Goal: Task Accomplishment & Management: Manage account settings

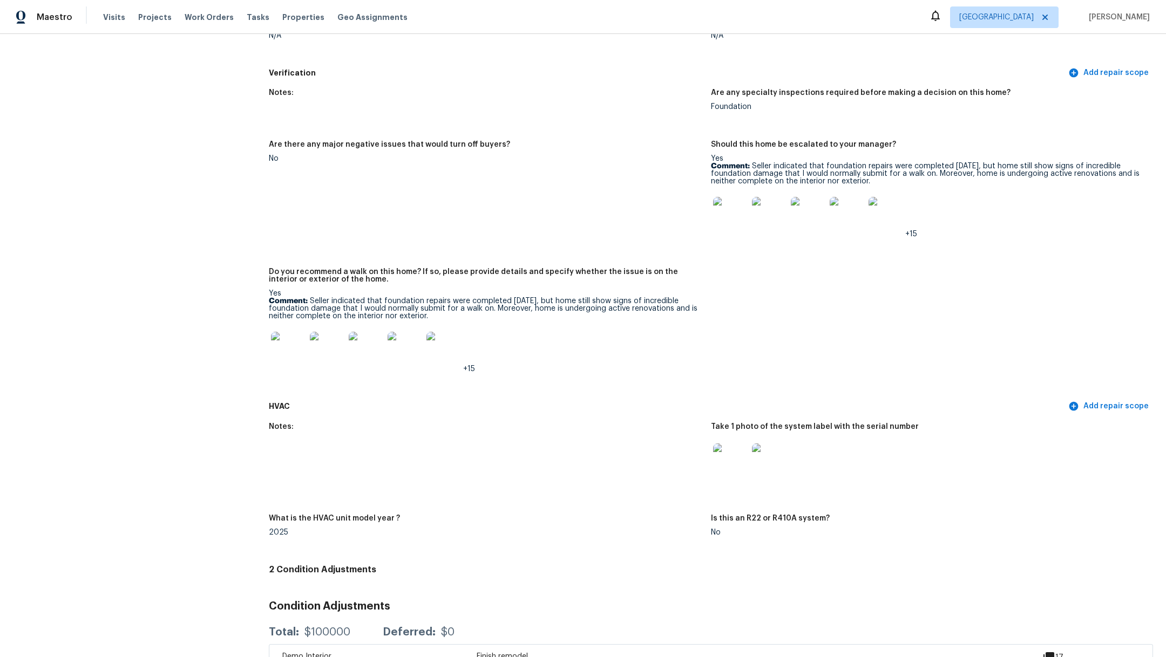
scroll to position [2887, 0]
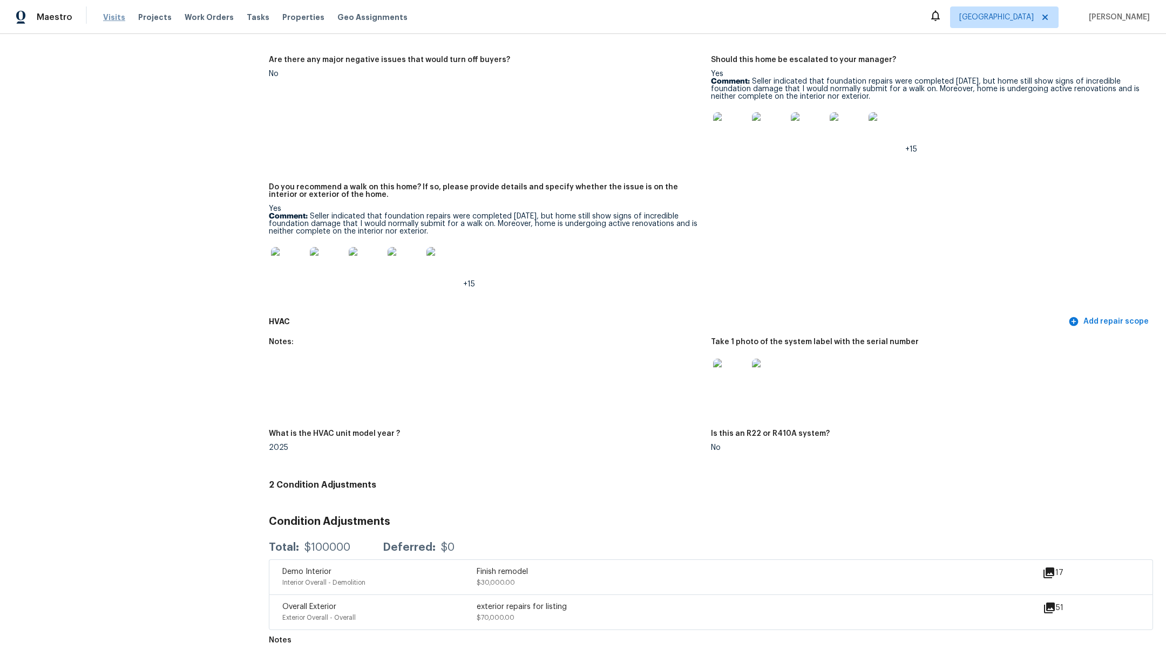
click at [108, 19] on span "Visits" at bounding box center [114, 17] width 22 height 11
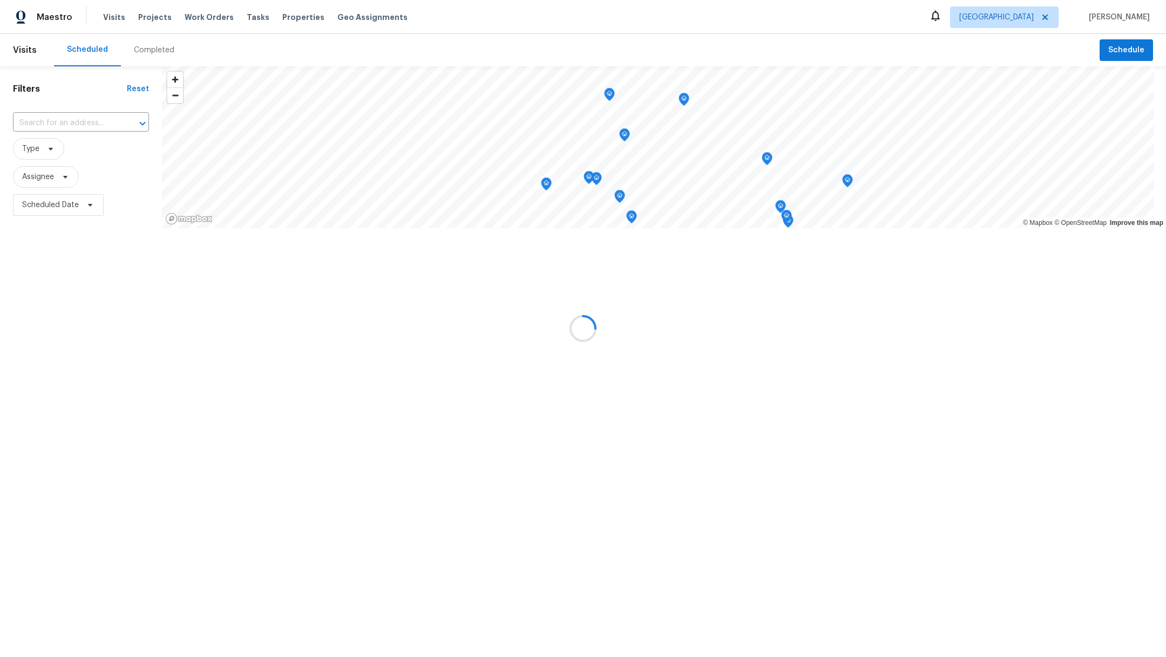
click at [142, 19] on div at bounding box center [583, 328] width 1166 height 657
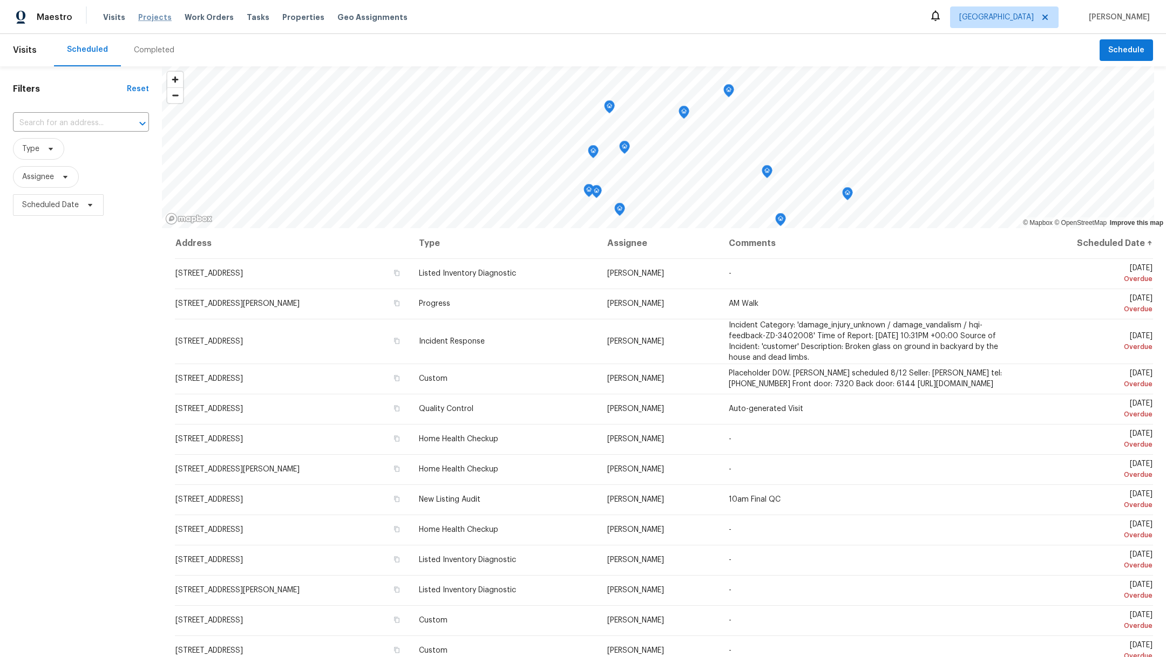
click at [151, 22] on span "Projects" at bounding box center [154, 17] width 33 height 11
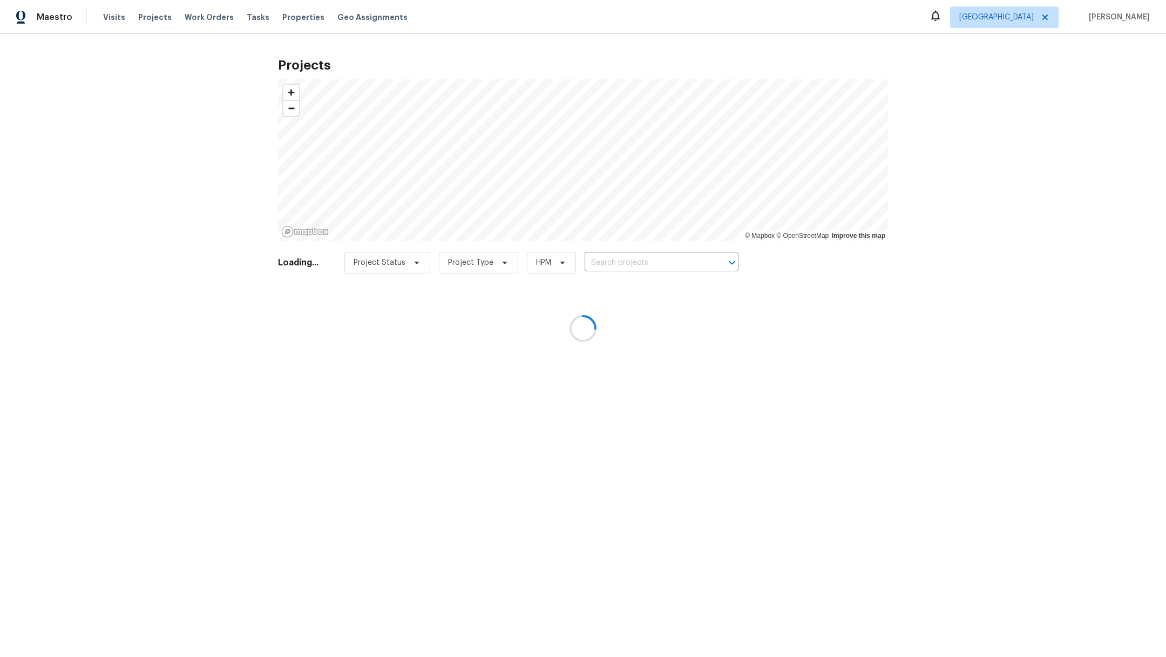
click at [621, 260] on div at bounding box center [583, 328] width 1166 height 657
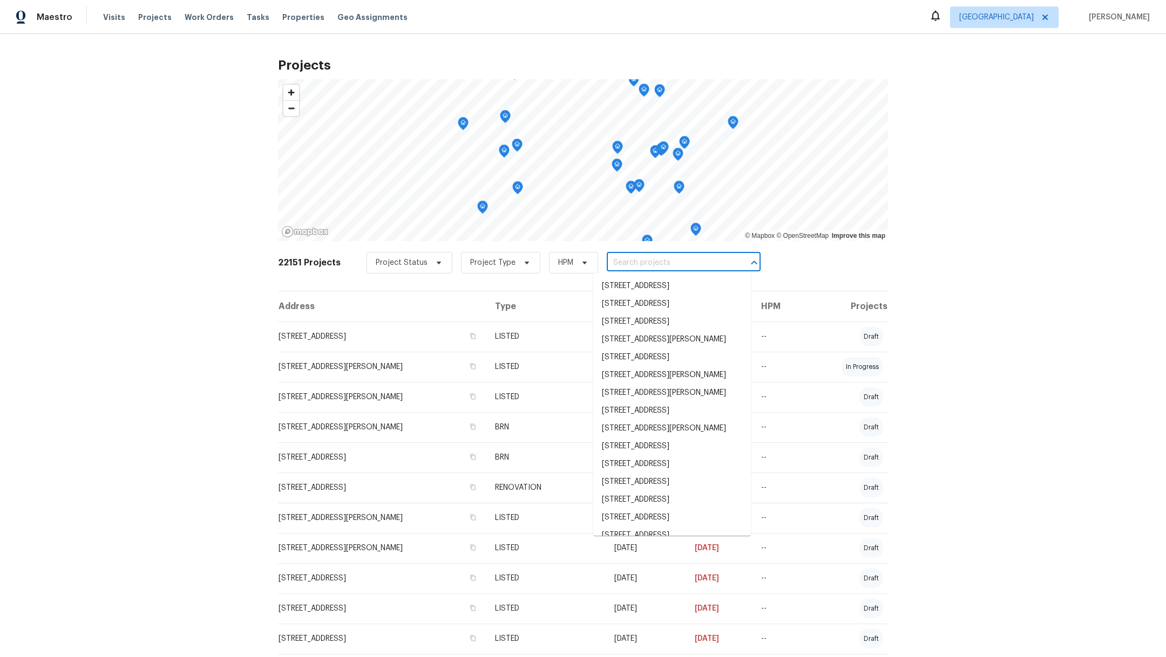
click at [608, 265] on input "text" at bounding box center [669, 263] width 124 height 17
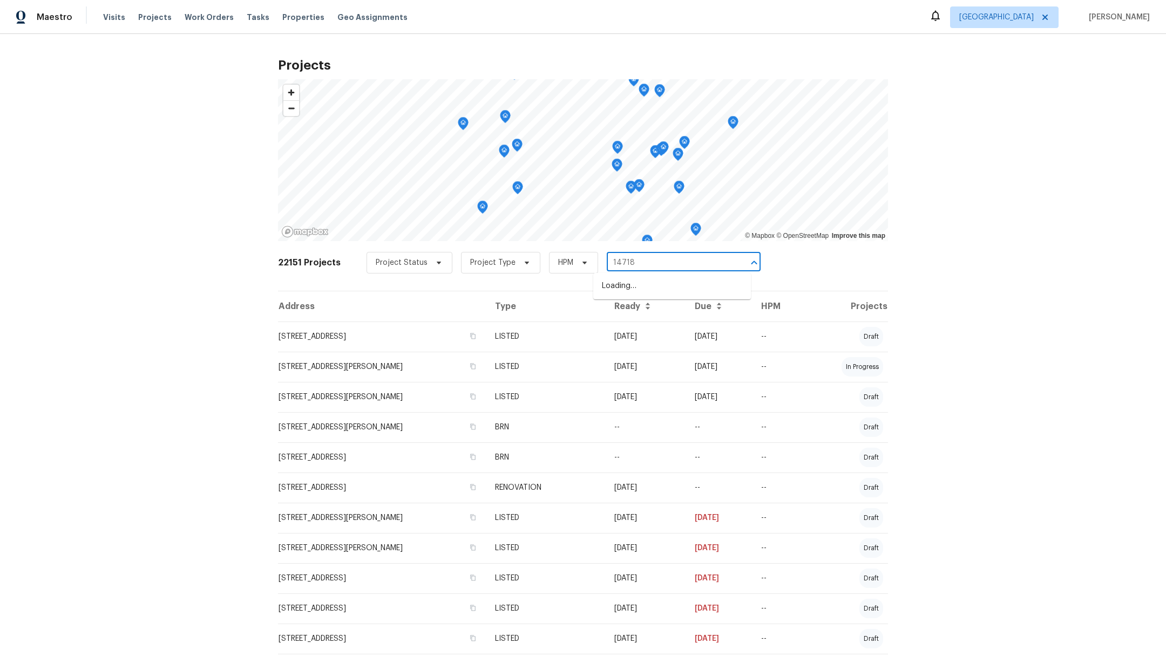
type input "14718 w"
click at [613, 293] on li "[STREET_ADDRESS]" at bounding box center [672, 286] width 158 height 18
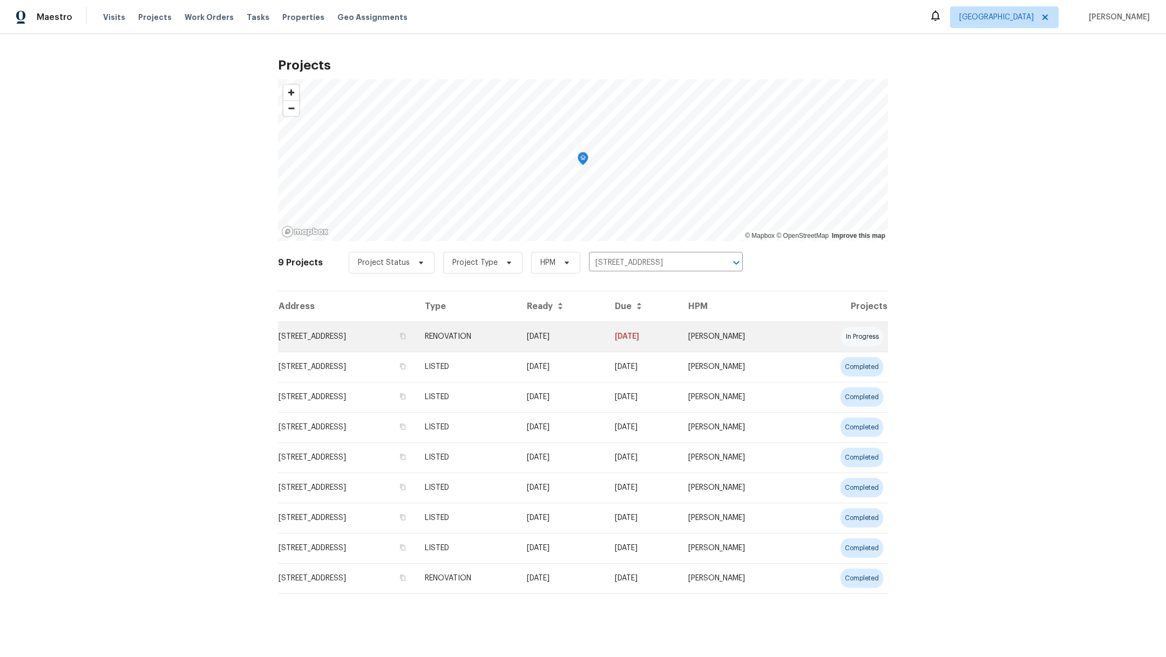
click at [371, 338] on td "[STREET_ADDRESS]" at bounding box center [347, 337] width 138 height 30
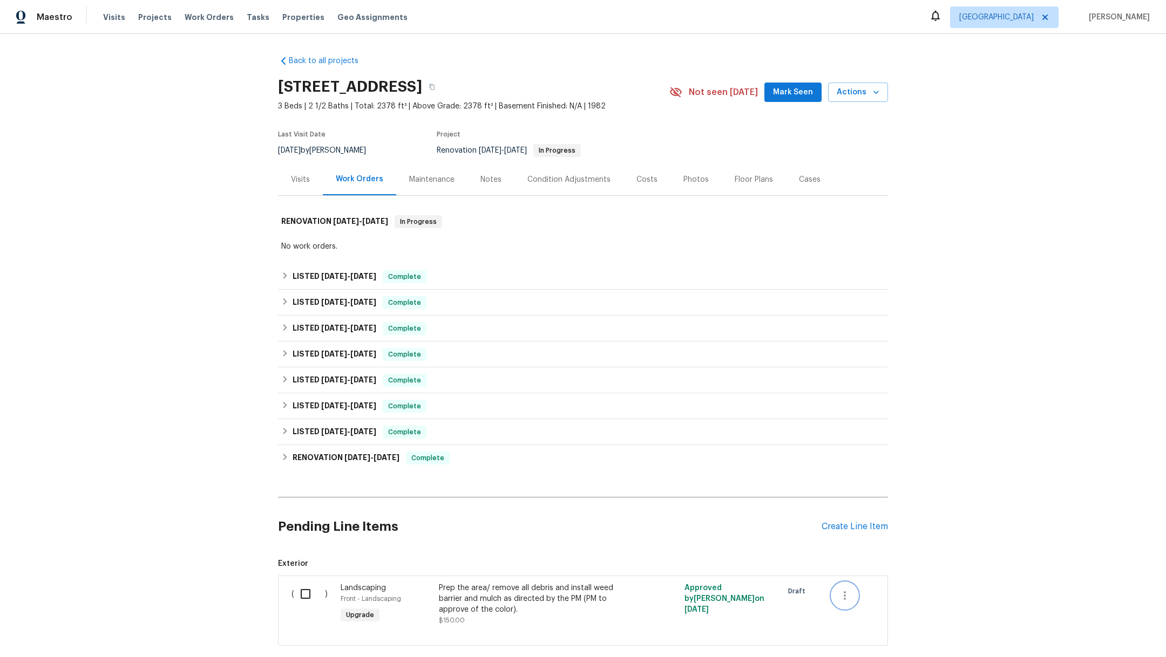
click at [838, 594] on icon "button" at bounding box center [844, 595] width 13 height 13
click at [834, 594] on li "Cancel" at bounding box center [847, 595] width 42 height 18
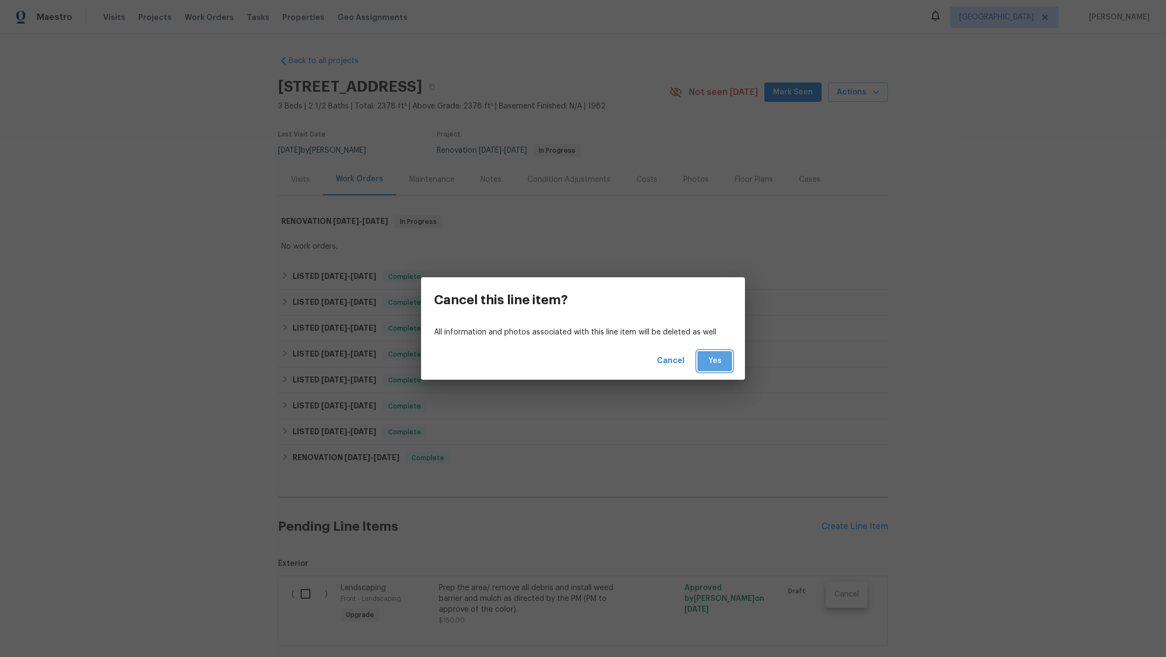
click at [718, 363] on span "Yes" at bounding box center [714, 361] width 17 height 13
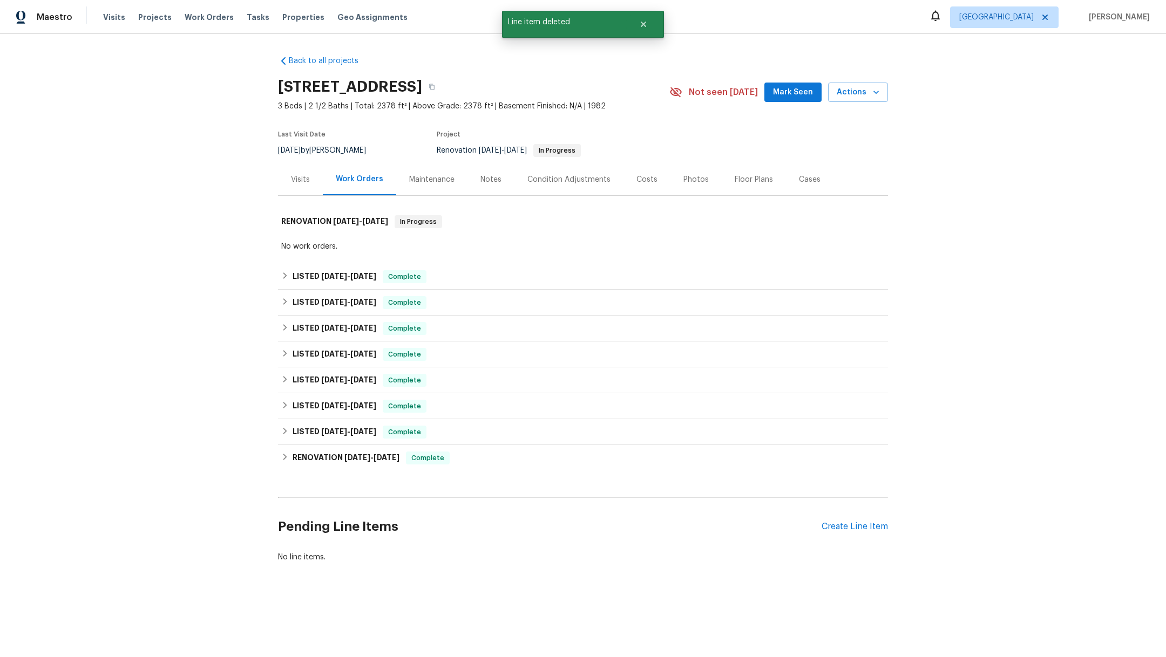
drag, startPoint x: 799, startPoint y: 83, endPoint x: 794, endPoint y: 88, distance: 7.3
click at [799, 84] on button "Mark Seen" at bounding box center [792, 93] width 57 height 20
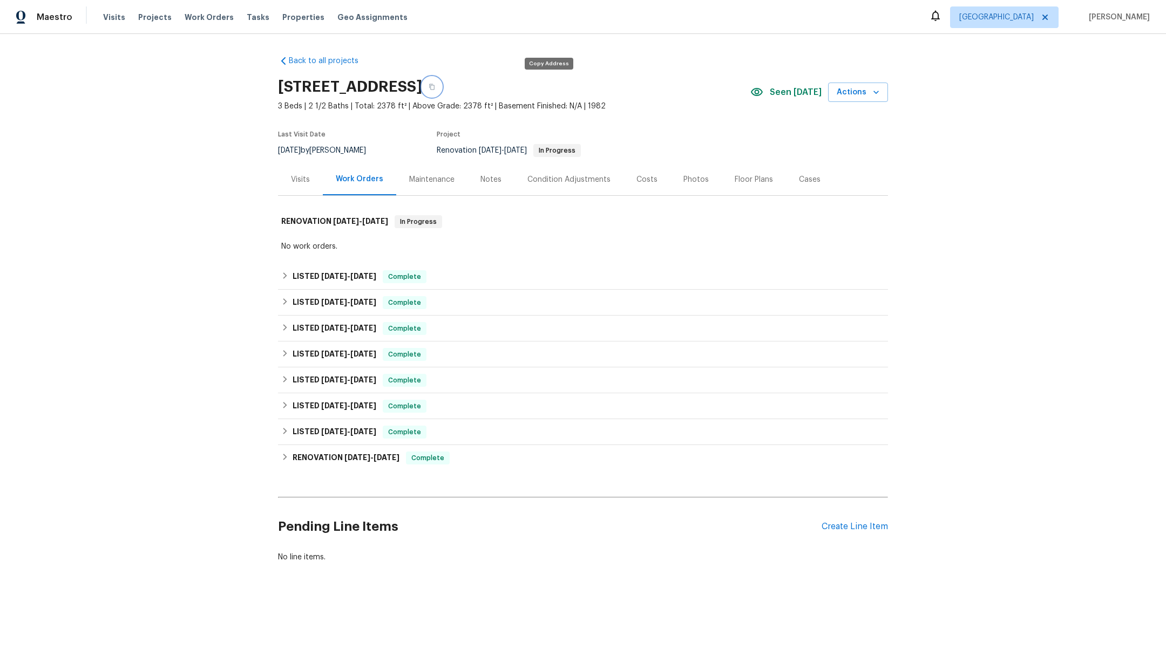
click at [434, 88] on icon "button" at bounding box center [431, 87] width 5 height 6
